Goal: Task Accomplishment & Management: Manage account settings

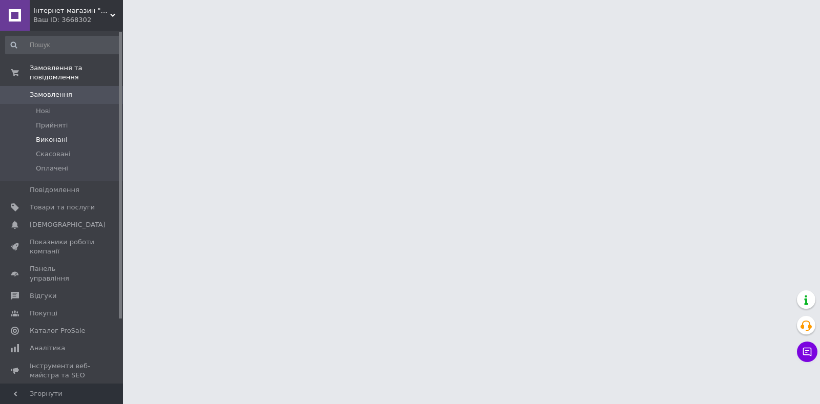
click at [75, 133] on li "Виконані" at bounding box center [63, 140] width 126 height 14
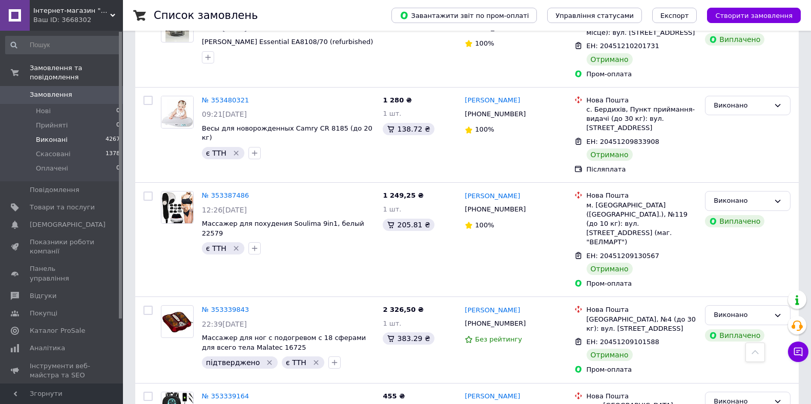
scroll to position [9184, 0]
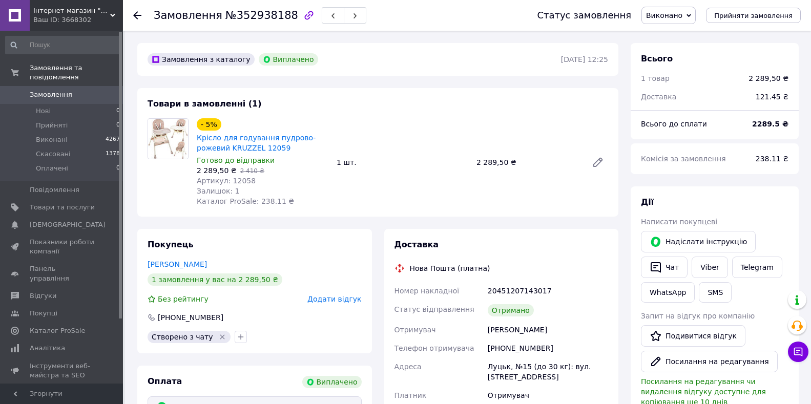
click at [532, 345] on div "[PHONE_NUMBER]" at bounding box center [548, 348] width 124 height 18
copy div "380661636823"
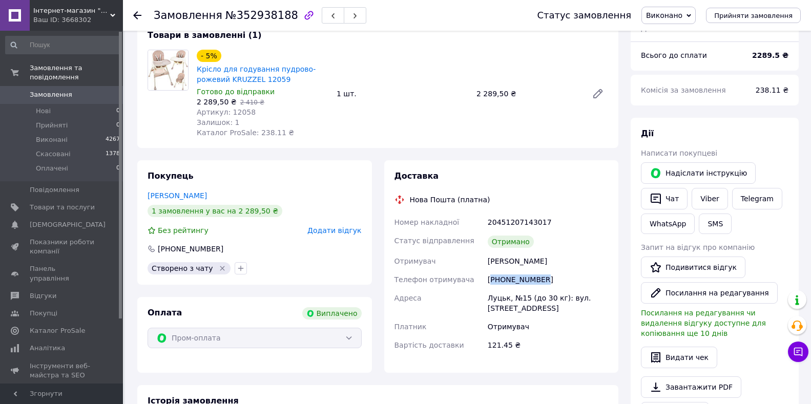
scroll to position [51, 0]
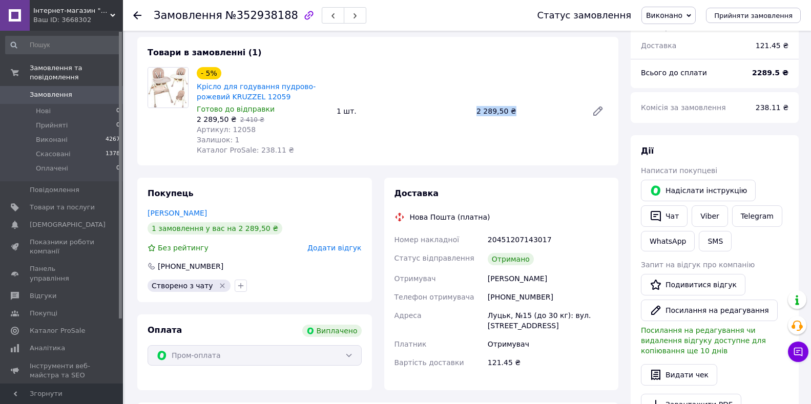
drag, startPoint x: 512, startPoint y: 109, endPoint x: 466, endPoint y: 107, distance: 46.2
click at [466, 107] on div "- 5% Крісло для годування пудрово-рожевий KRUZZEL 12059 Готово до відправки 2 2…" at bounding box center [403, 111] width 420 height 92
copy div "1 шт. 2 289,50 ₴"
